Goal: Task Accomplishment & Management: Use online tool/utility

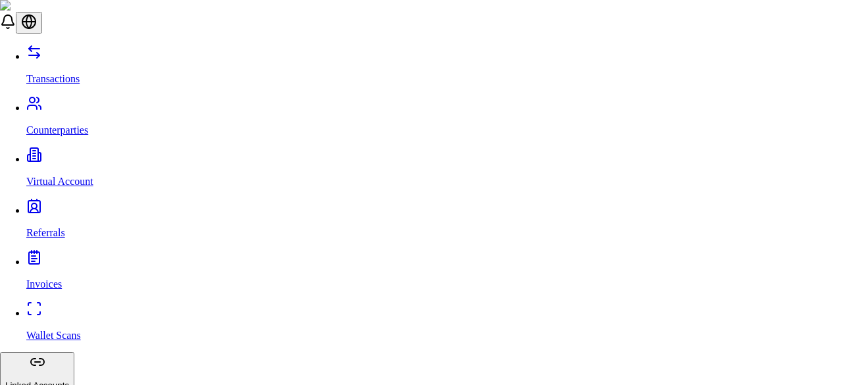
drag, startPoint x: 0, startPoint y: 0, endPoint x: 570, endPoint y: 59, distance: 573.0
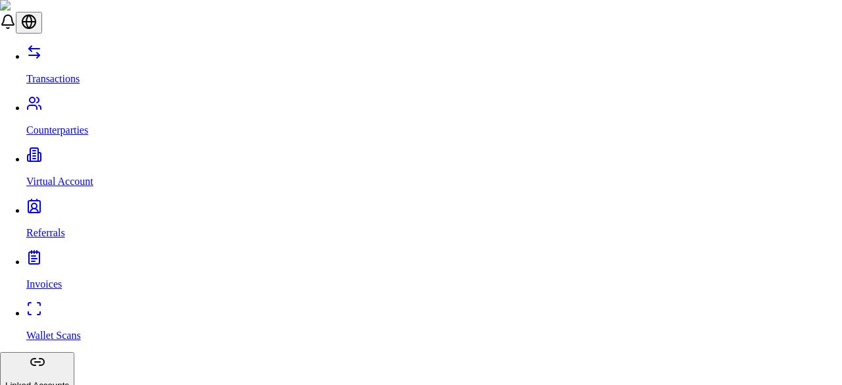
type input "***"
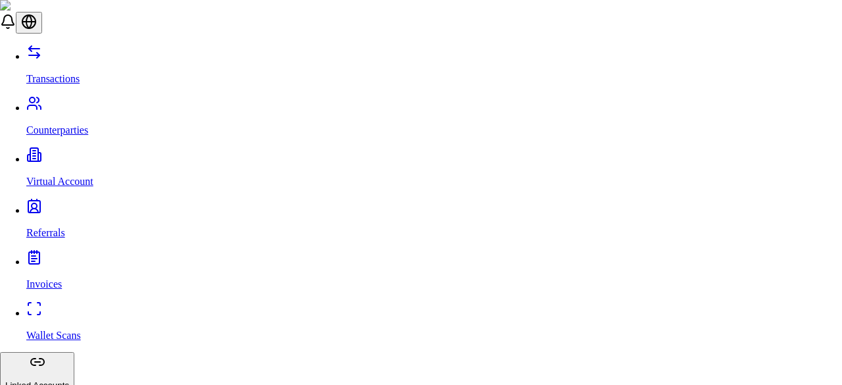
type input "**********"
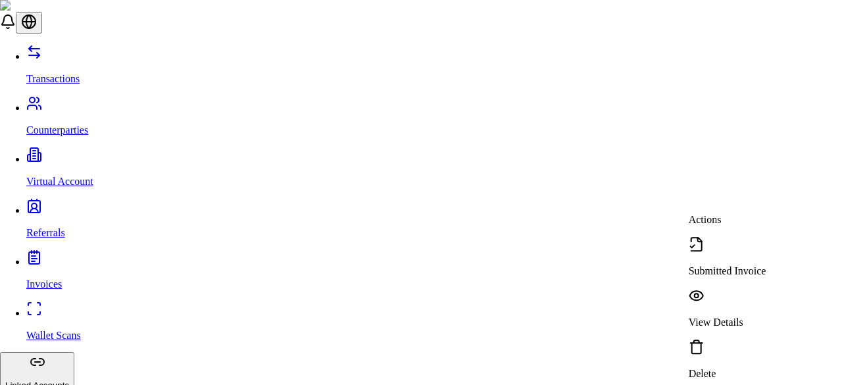
click at [760, 236] on div "Submitted Invoice" at bounding box center [728, 256] width 78 height 41
